Goal: Information Seeking & Learning: Learn about a topic

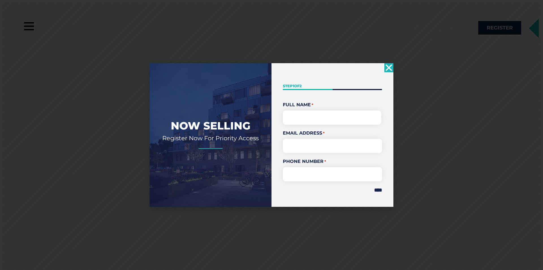
click at [389, 67] on use "Close" at bounding box center [389, 67] width 7 height 7
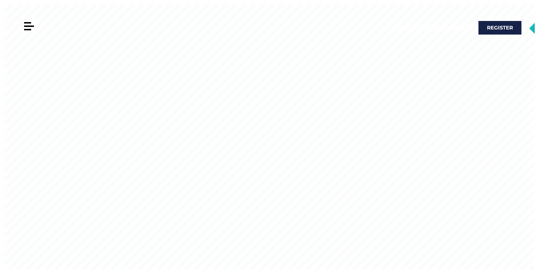
click at [31, 25] on div at bounding box center [29, 25] width 10 height 1
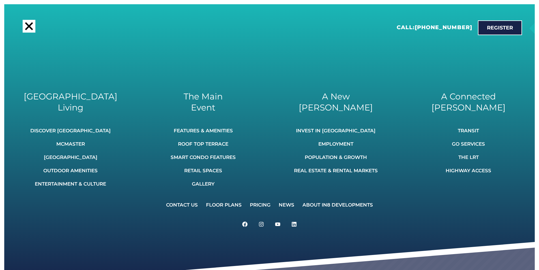
click at [30, 26] on div at bounding box center [29, 26] width 8 height 8
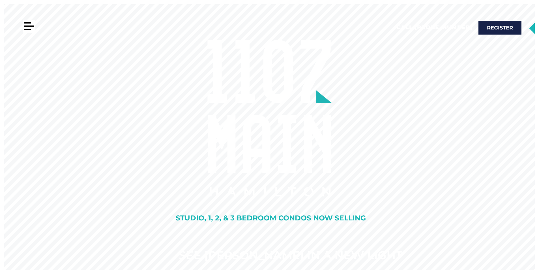
click at [27, 27] on div at bounding box center [29, 26] width 13 height 13
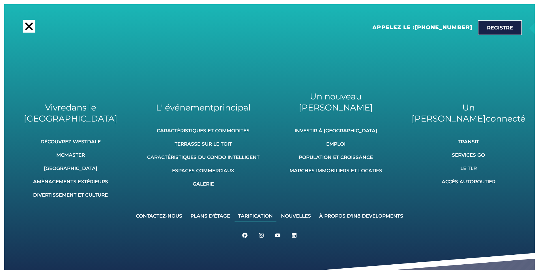
click at [252, 213] on font "Tarification" at bounding box center [255, 216] width 35 height 6
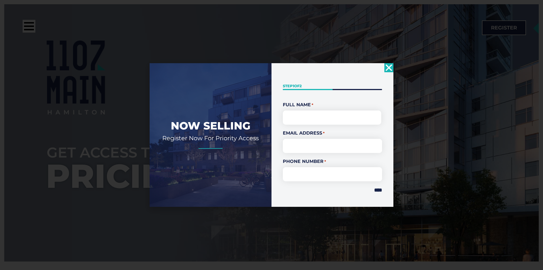
click at [390, 65] on icon "Close" at bounding box center [388, 67] width 9 height 9
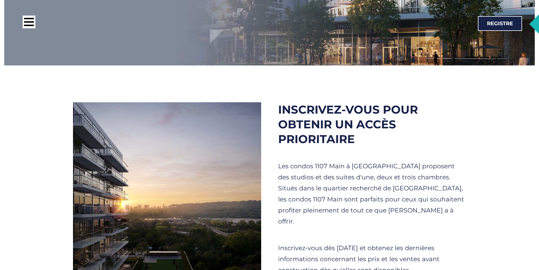
scroll to position [48, 0]
